Goal: Navigation & Orientation: Find specific page/section

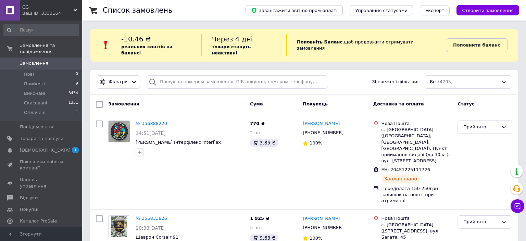
click at [32, 147] on span "[DEMOGRAPHIC_DATA]" at bounding box center [45, 150] width 51 height 6
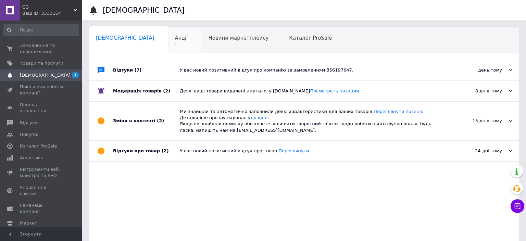
click at [175, 37] on span "Акції" at bounding box center [181, 38] width 13 height 6
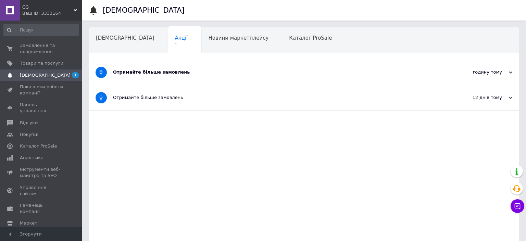
click at [221, 73] on div "Отримайте більше замовлень" at bounding box center [278, 72] width 331 height 6
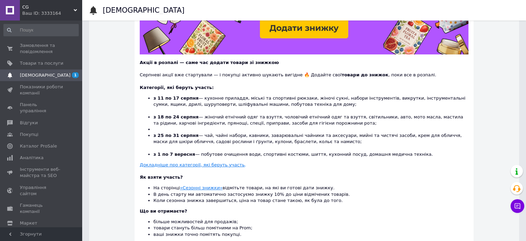
scroll to position [127, 0]
click at [29, 42] on link "Замовлення та повідомлення 0 0" at bounding box center [41, 49] width 82 height 18
